Goal: Navigation & Orientation: Go to known website

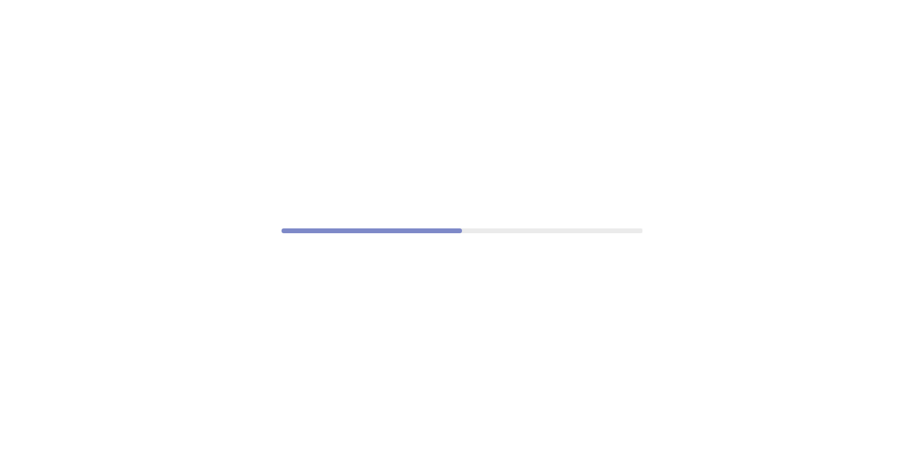
click at [692, 132] on div at bounding box center [462, 230] width 924 height 461
